Goal: Task Accomplishment & Management: Manage account settings

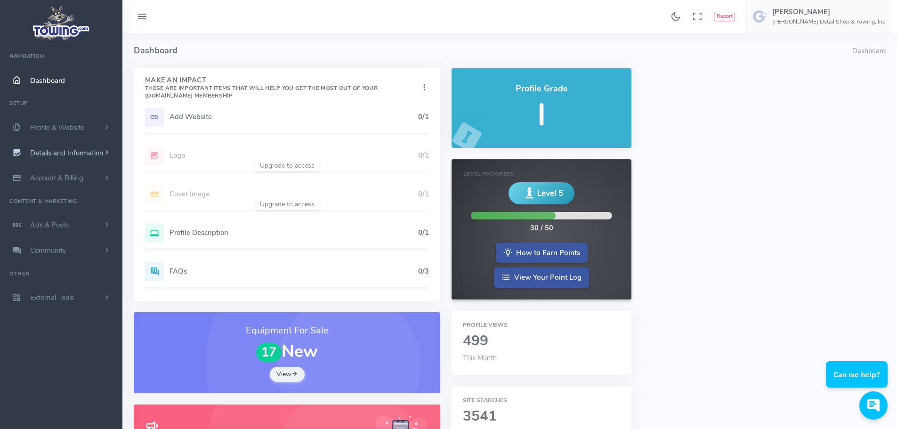
click at [46, 153] on span "Details and Information" at bounding box center [66, 152] width 73 height 9
click at [52, 123] on span "Profile & Website" at bounding box center [57, 127] width 55 height 9
click at [48, 145] on link "Homepage Content" at bounding box center [73, 146] width 99 height 19
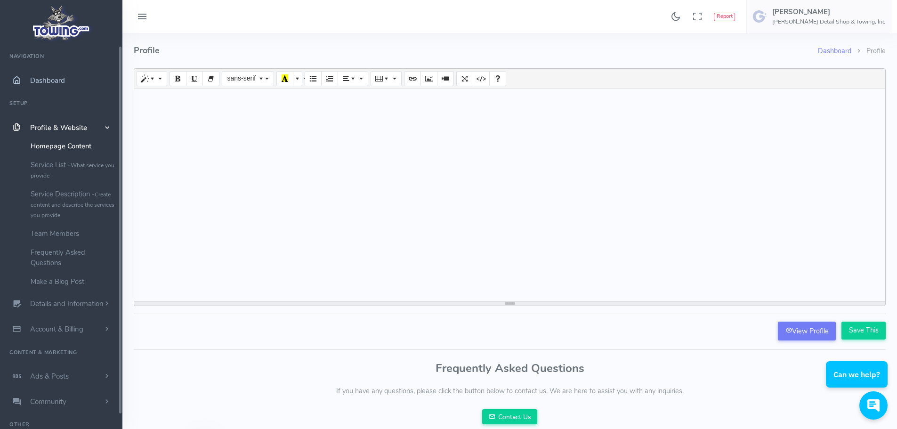
click at [46, 80] on span "Dashboard" at bounding box center [47, 80] width 35 height 9
